Goal: Browse casually: Explore the website without a specific task or goal

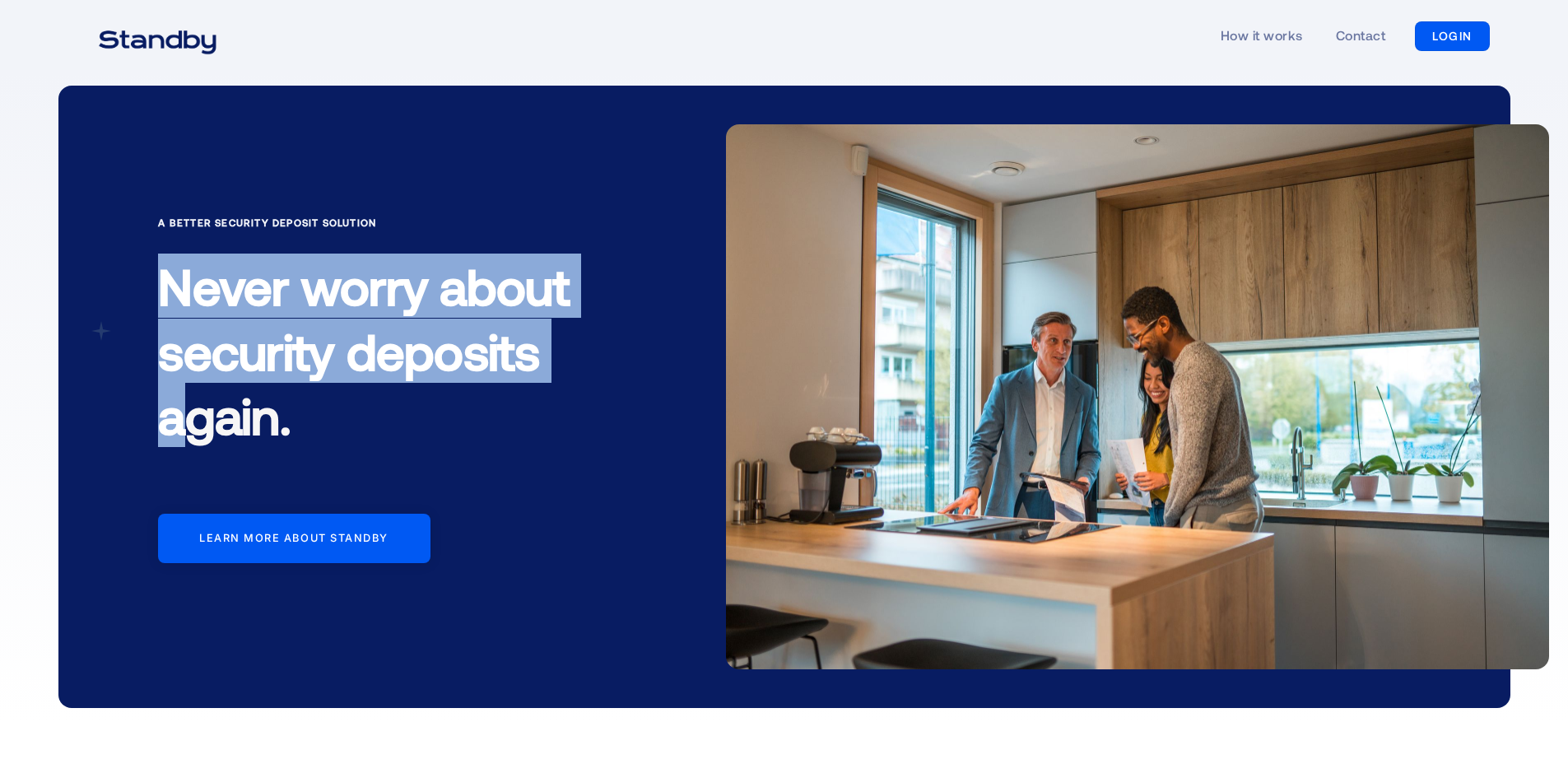
drag, startPoint x: 140, startPoint y: 302, endPoint x: 256, endPoint y: 461, distance: 196.8
click at [238, 450] on div "A Better Security Deposit Solution Never worry about security deposits again. L…" at bounding box center [784, 397] width 1453 height 622
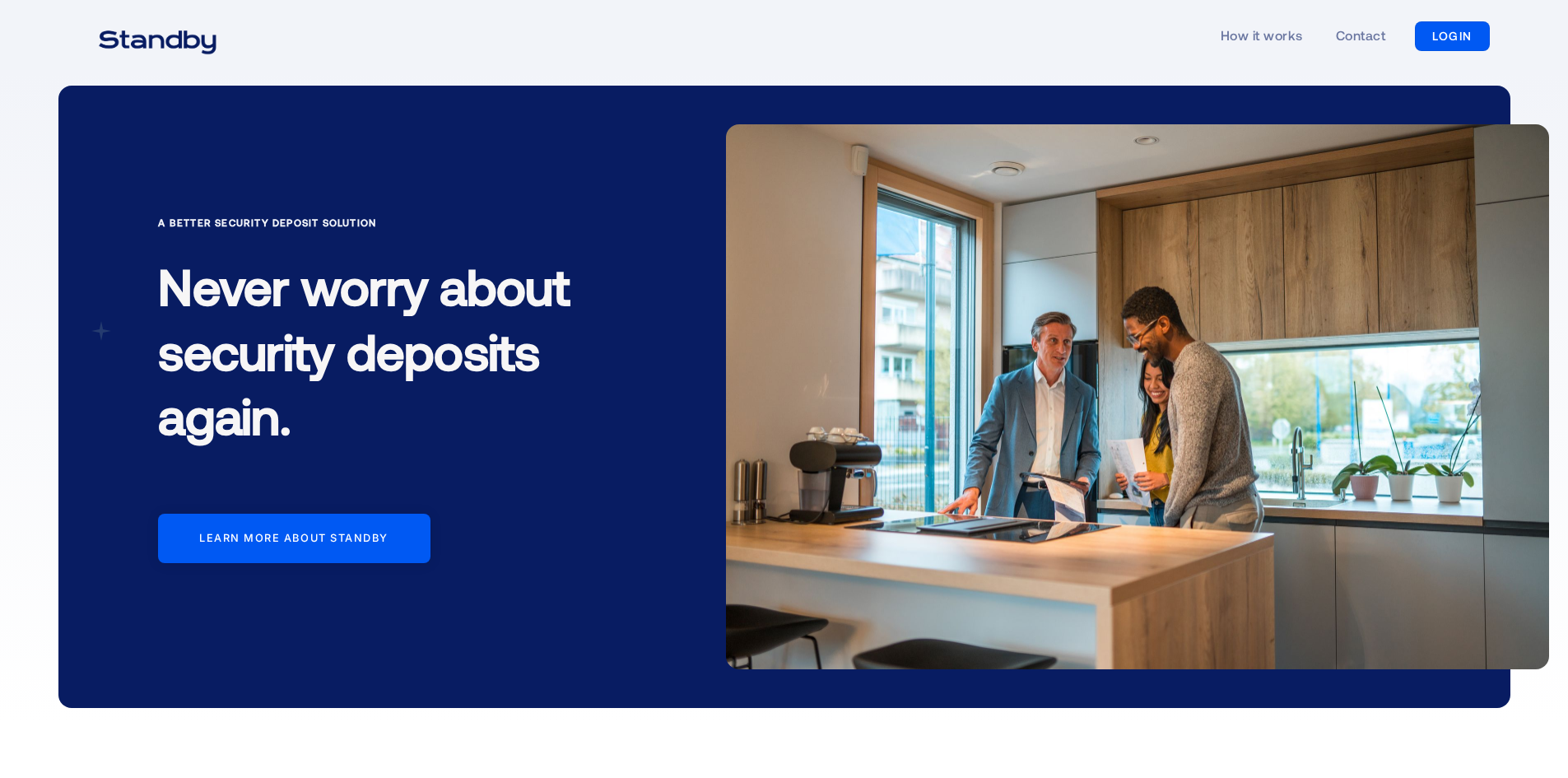
click at [284, 470] on h1 "Never worry about security deposits again." at bounding box center [388, 356] width 461 height 233
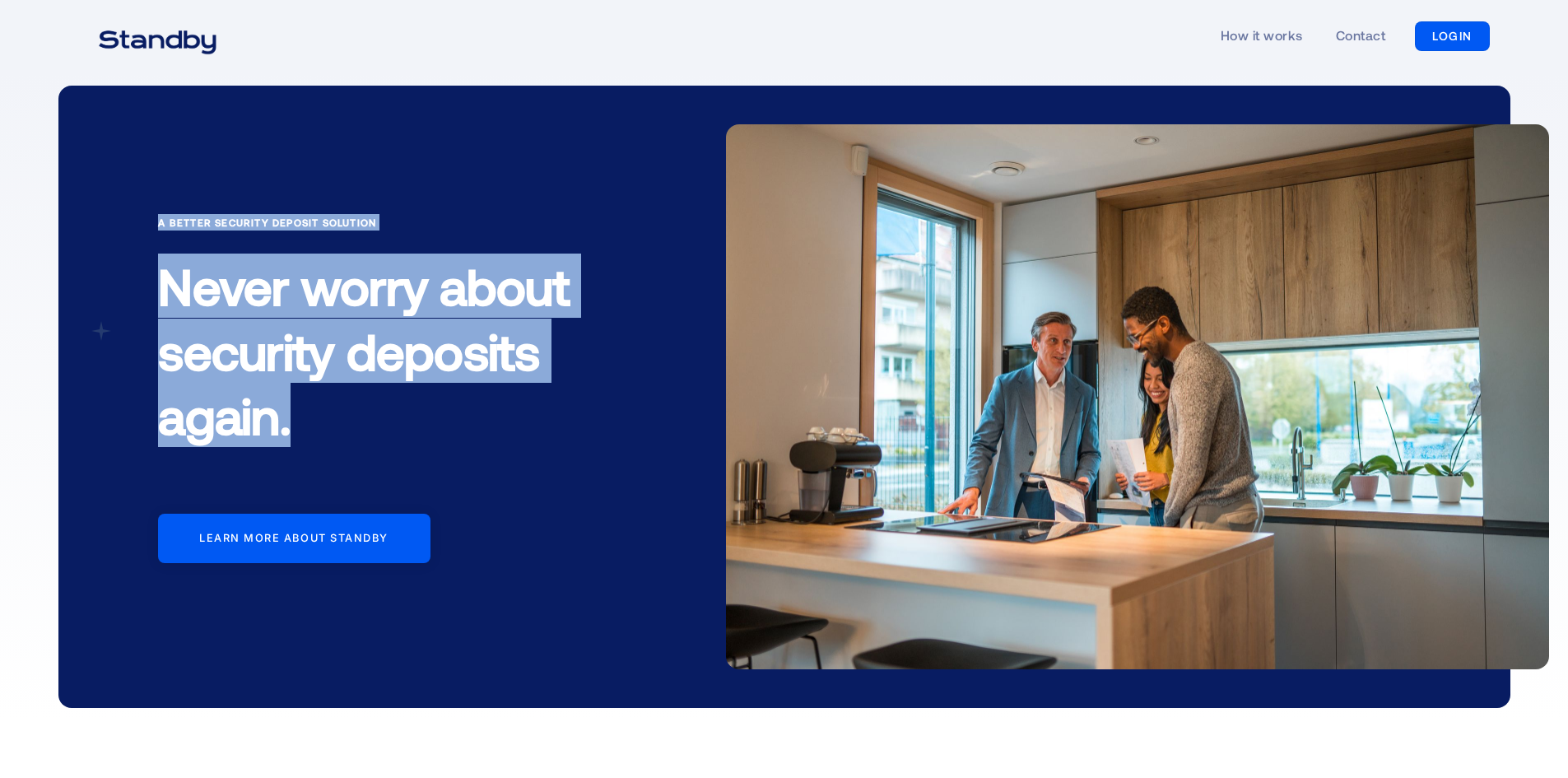
drag, startPoint x: 301, startPoint y: 421, endPoint x: 125, endPoint y: 211, distance: 274.0
click at [125, 211] on div "A Better Security Deposit Solution Never worry about security deposits again. L…" at bounding box center [784, 397] width 1453 height 622
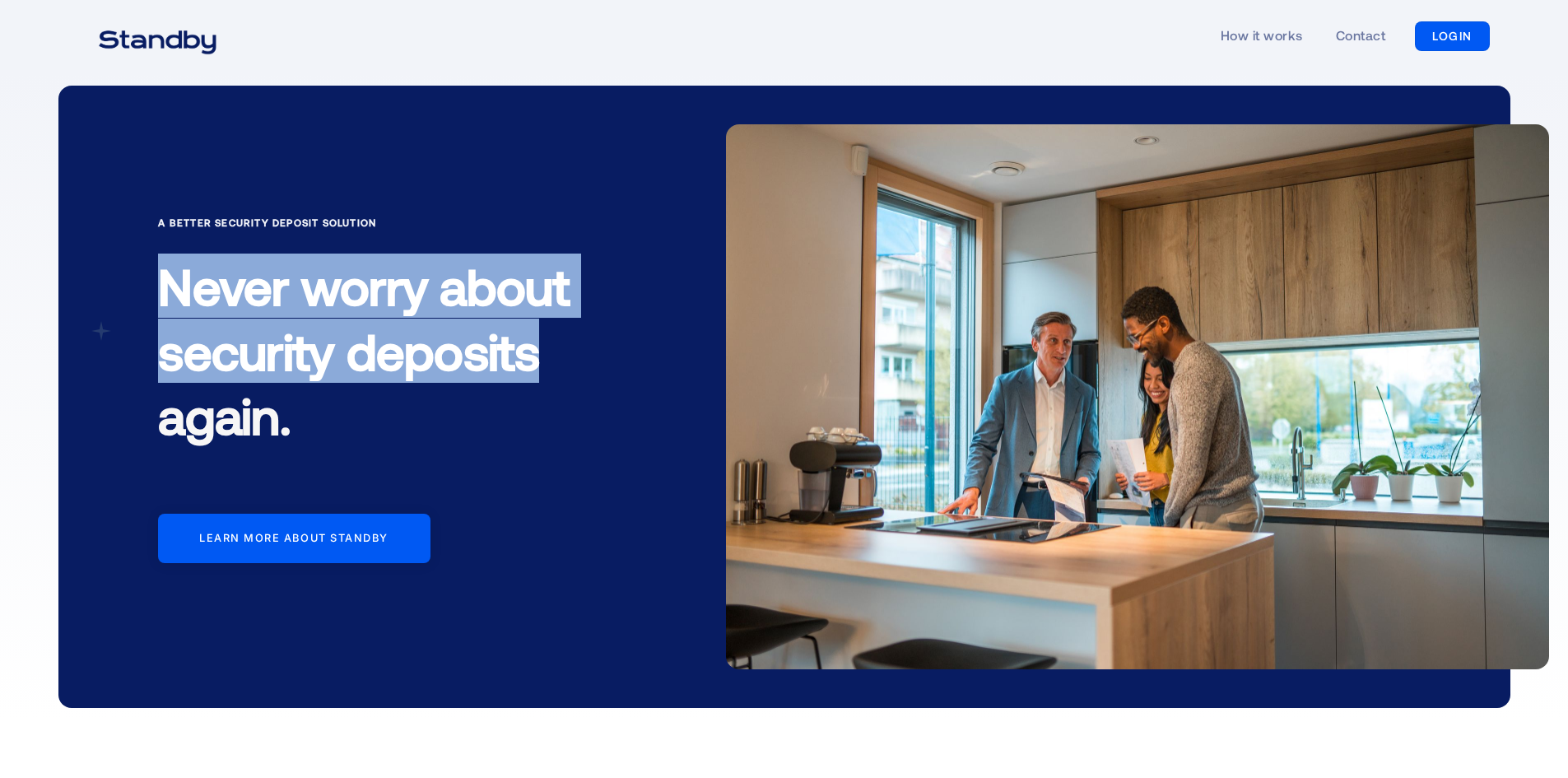
drag, startPoint x: 154, startPoint y: 292, endPoint x: 545, endPoint y: 322, distance: 392.1
click at [545, 322] on div "A Better Security Deposit Solution Never worry about security deposits again. L…" at bounding box center [435, 429] width 581 height 431
click at [545, 322] on h1 "Never worry about security deposits again." at bounding box center [388, 356] width 461 height 233
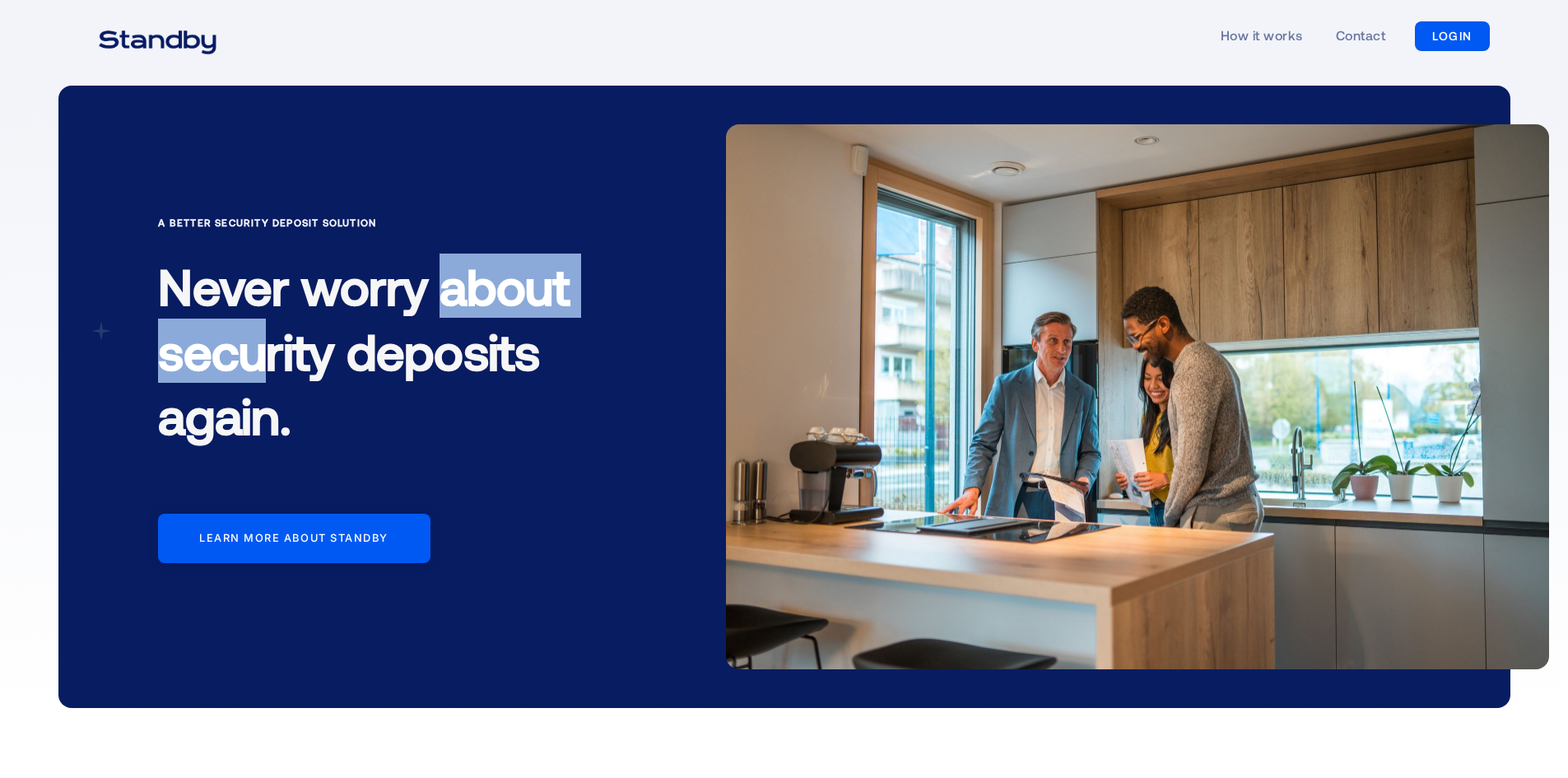
drag, startPoint x: 453, startPoint y: 299, endPoint x: 230, endPoint y: 361, distance: 231.5
click at [230, 361] on h1 "Never worry about security deposits again." at bounding box center [388, 356] width 461 height 233
click at [232, 362] on h1 "Never worry about security deposits again." at bounding box center [388, 356] width 461 height 233
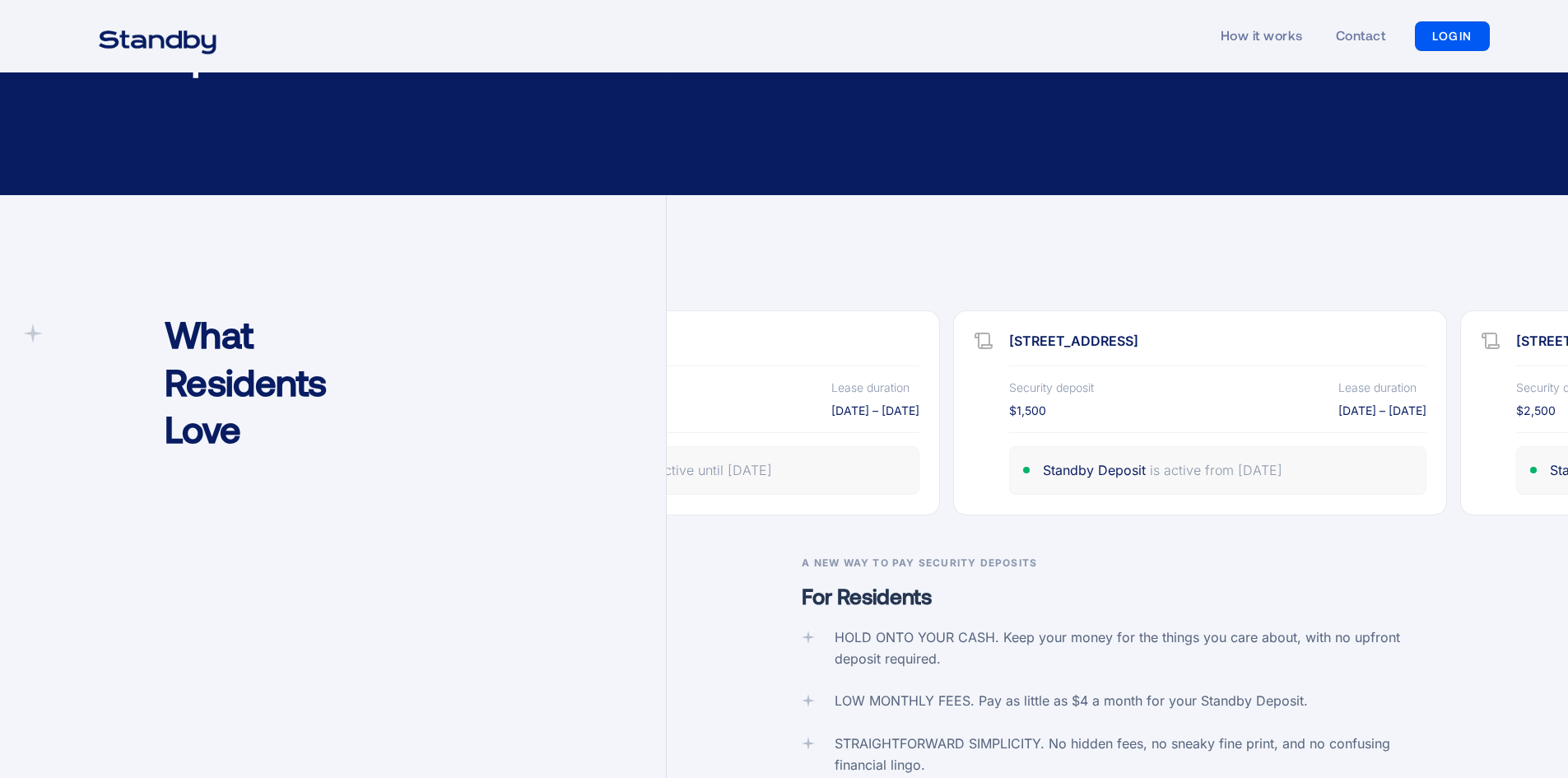
scroll to position [2414, 0]
